Goal: Information Seeking & Learning: Check status

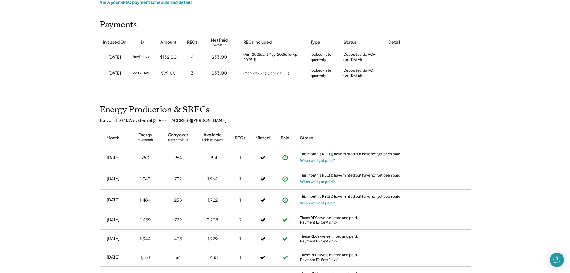
scroll to position [90, 0]
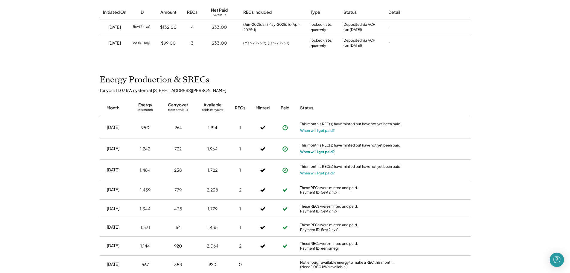
click at [310, 152] on button "When will I get paid?" at bounding box center [317, 152] width 35 height 6
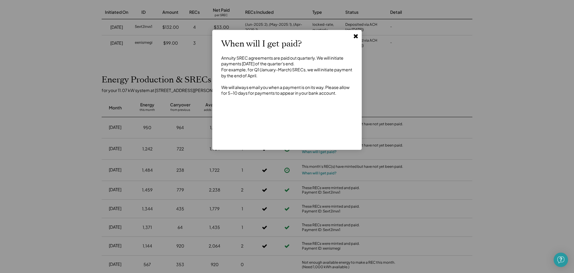
click at [357, 36] on use at bounding box center [356, 36] width 4 height 4
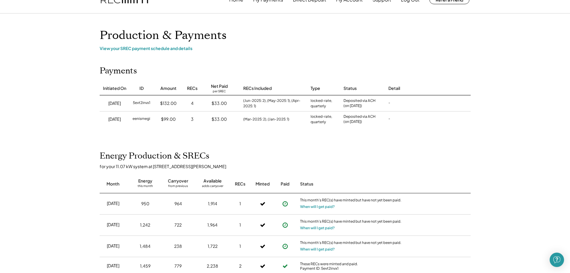
scroll to position [0, 0]
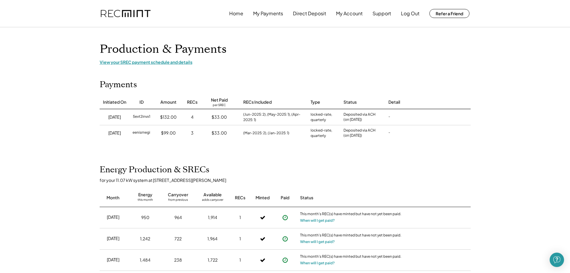
click at [157, 63] on div "View your SREC payment schedule and details" at bounding box center [285, 61] width 371 height 5
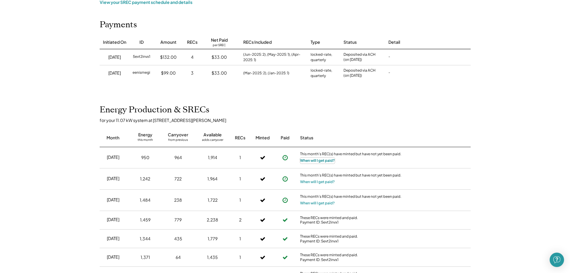
click at [322, 161] on button "When will I get paid?" at bounding box center [317, 160] width 35 height 6
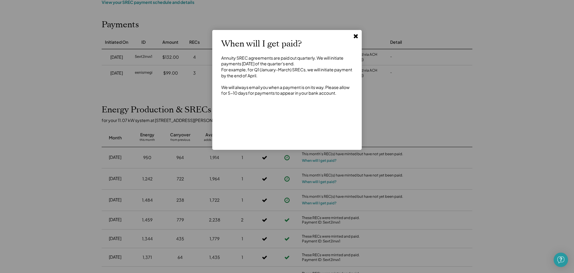
click at [394, 130] on div at bounding box center [287, 136] width 574 height 273
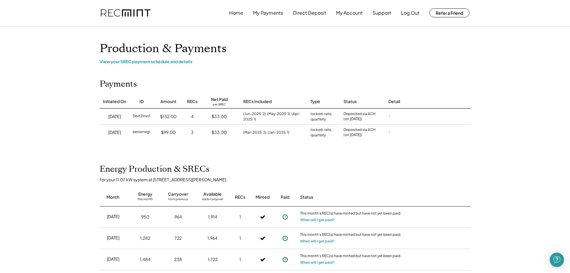
scroll to position [0, 0]
click at [285, 217] on icon at bounding box center [285, 217] width 6 height 6
click at [284, 215] on use at bounding box center [284, 217] width 5 height 5
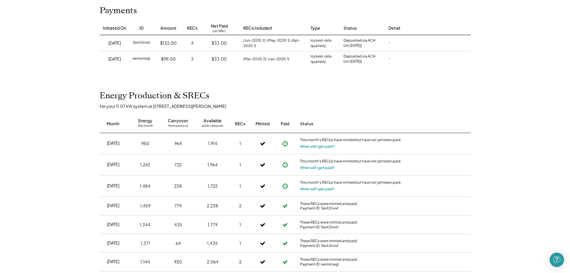
scroll to position [90, 0]
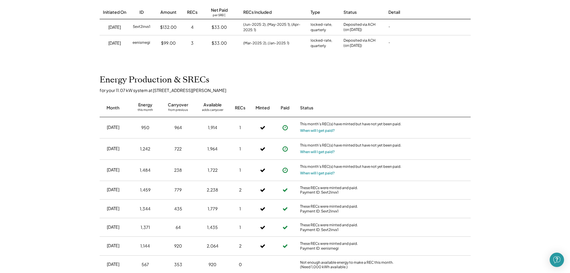
click at [285, 170] on use at bounding box center [284, 169] width 5 height 5
click at [285, 191] on use at bounding box center [285, 190] width 5 height 4
click at [284, 169] on icon at bounding box center [285, 170] width 6 height 6
click at [286, 146] on icon at bounding box center [285, 149] width 6 height 6
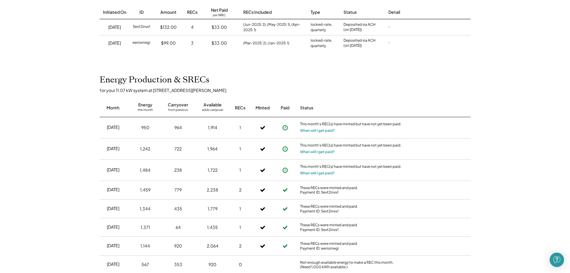
click at [284, 127] on icon at bounding box center [285, 127] width 6 height 6
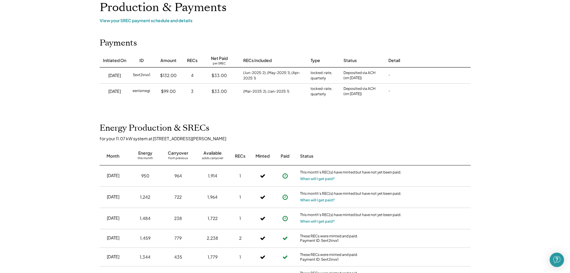
scroll to position [0, 0]
